Goal: Find specific page/section: Find specific page/section

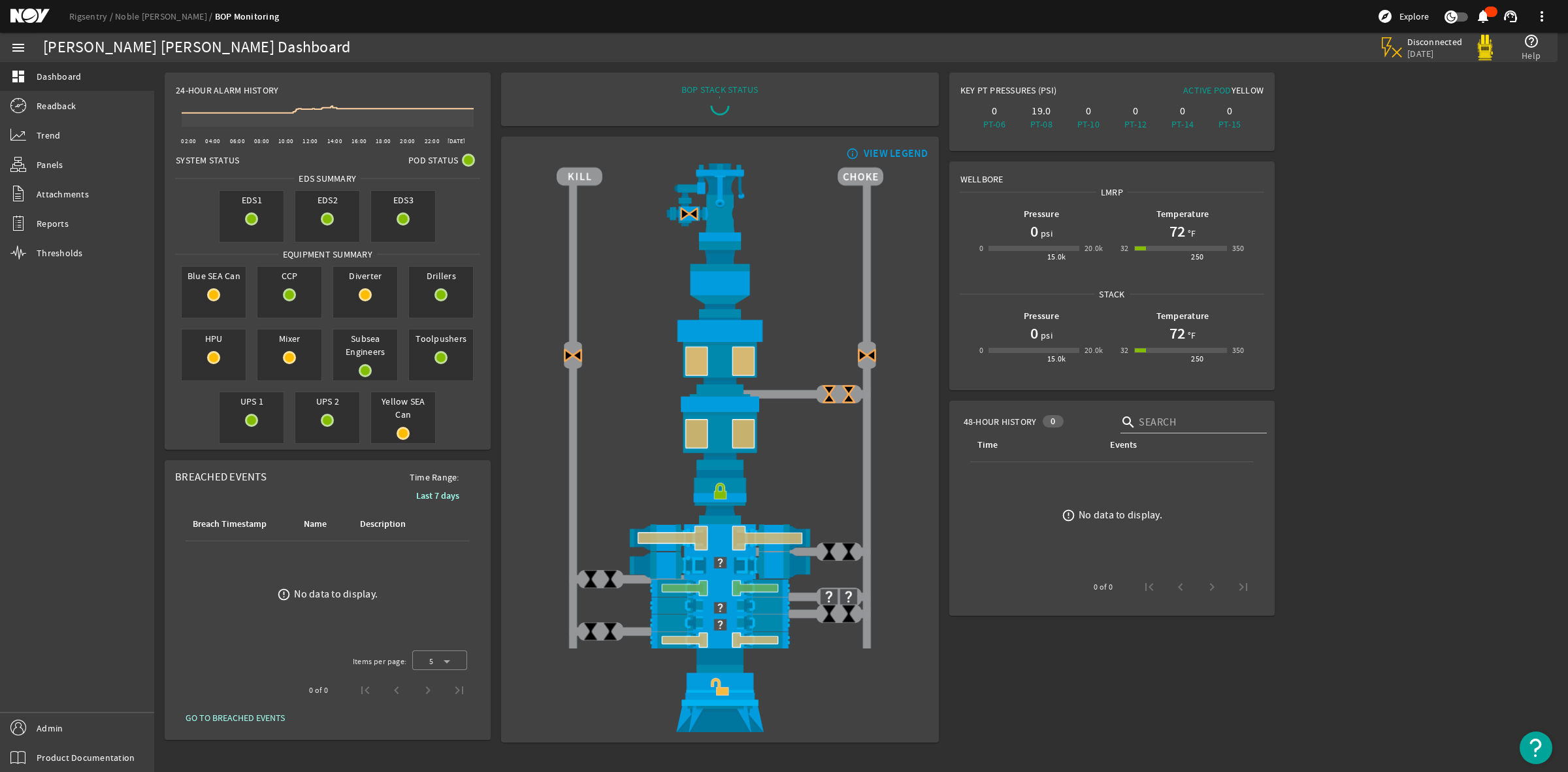
click at [24, 23] on mat-icon at bounding box center [39, 16] width 59 height 16
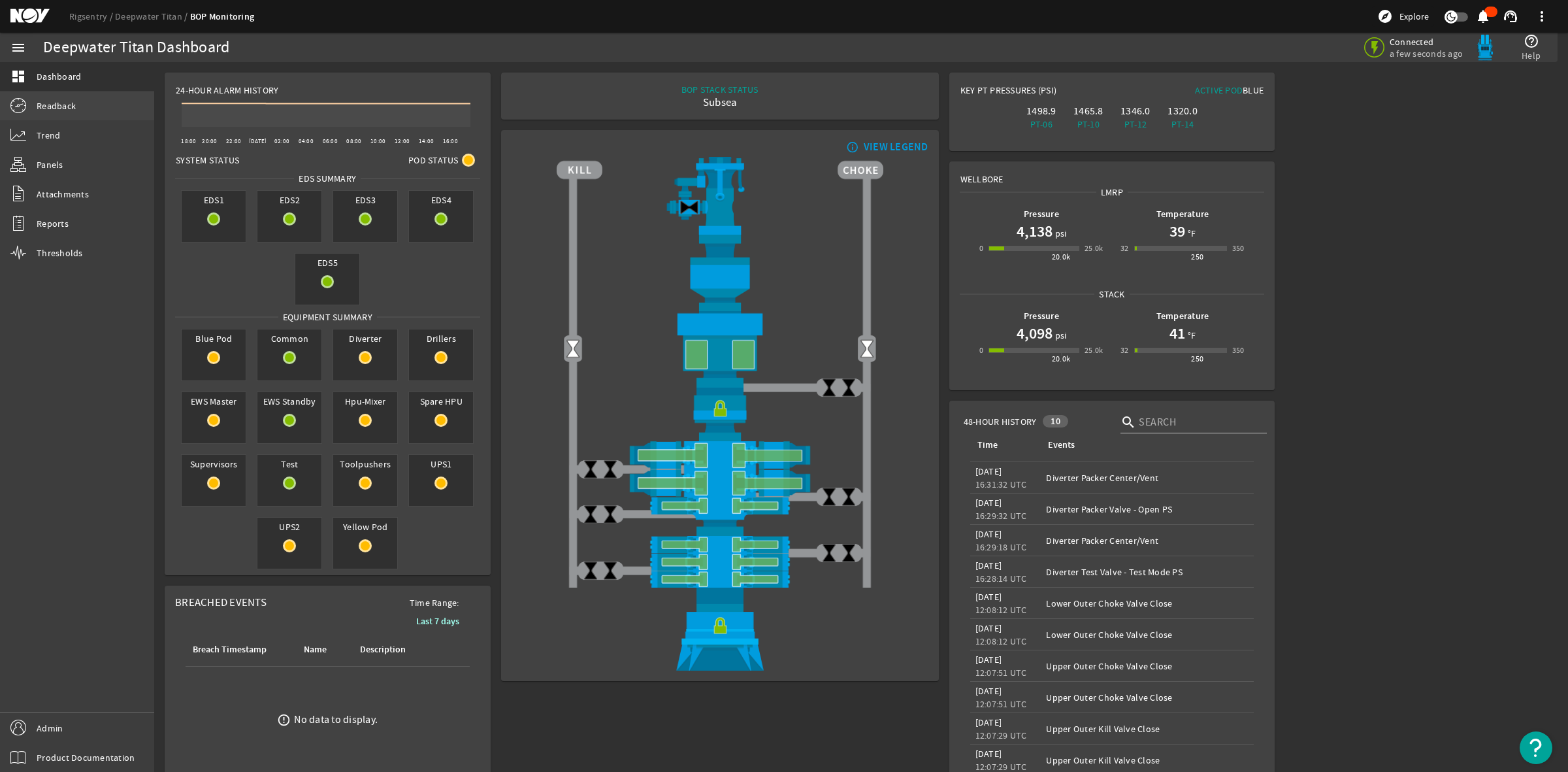
click at [37, 103] on span "Readback" at bounding box center [56, 106] width 39 height 13
